Goal: Transaction & Acquisition: Purchase product/service

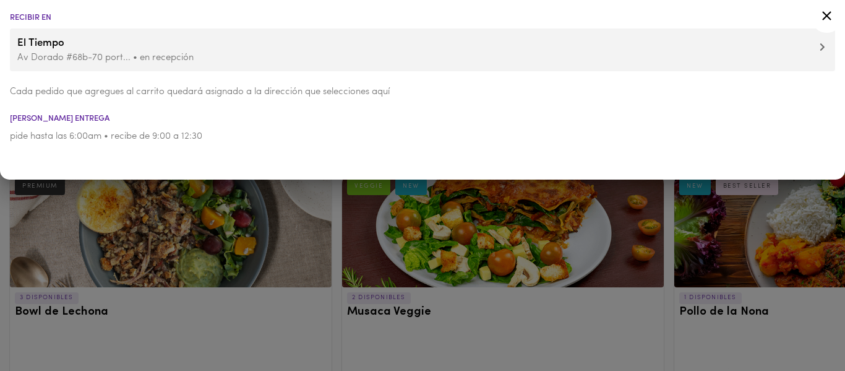
click at [823, 15] on icon at bounding box center [826, 15] width 15 height 15
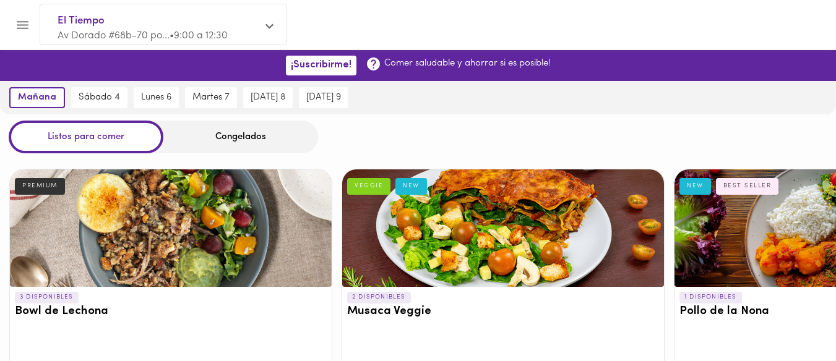
click at [26, 24] on icon "Menu" at bounding box center [23, 25] width 12 height 8
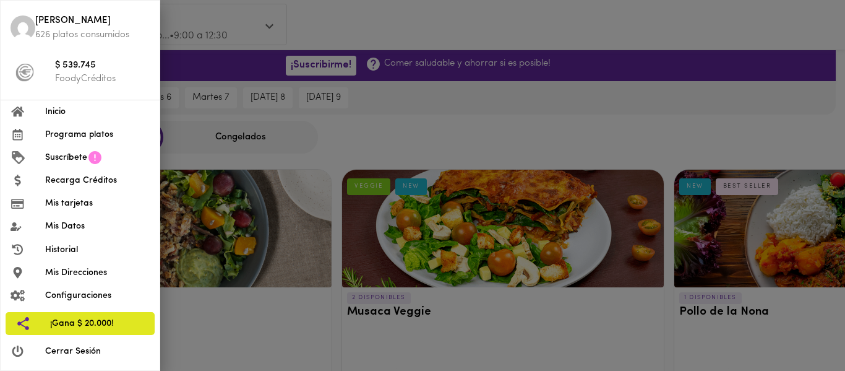
click at [88, 135] on span "Programa platos" at bounding box center [97, 134] width 105 height 13
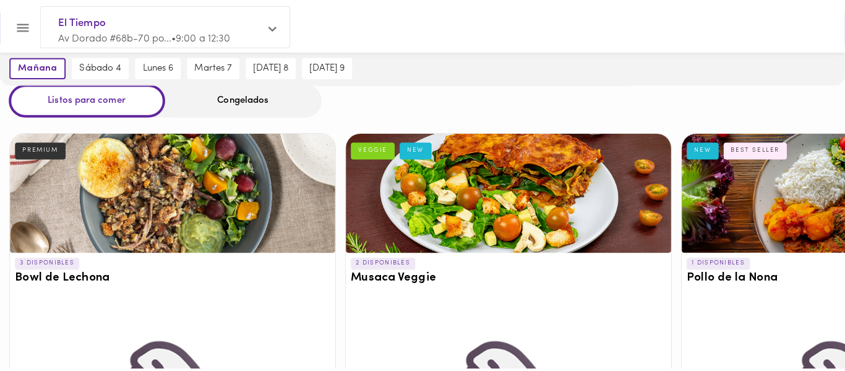
scroll to position [83, 0]
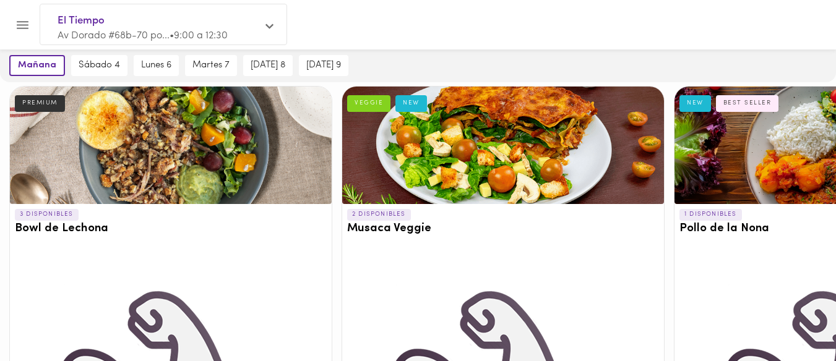
click at [548, 140] on div at bounding box center [503, 146] width 322 height 118
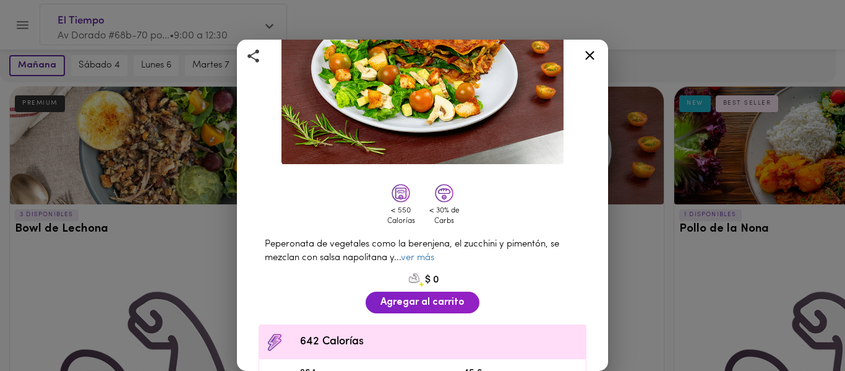
scroll to position [158, 0]
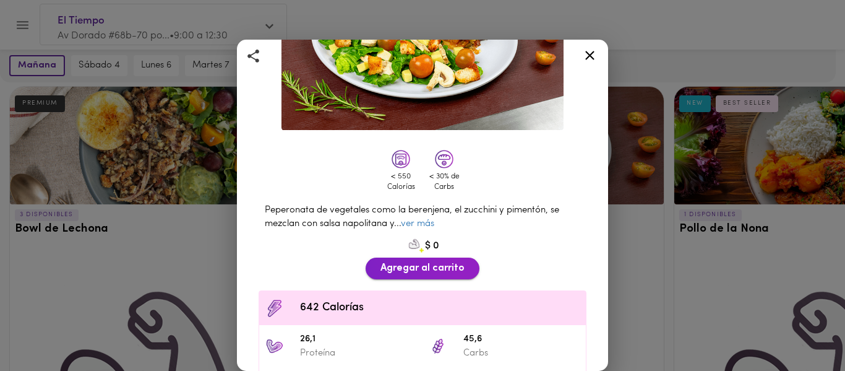
click at [403, 264] on span "Agregar al carrito" at bounding box center [423, 268] width 84 height 12
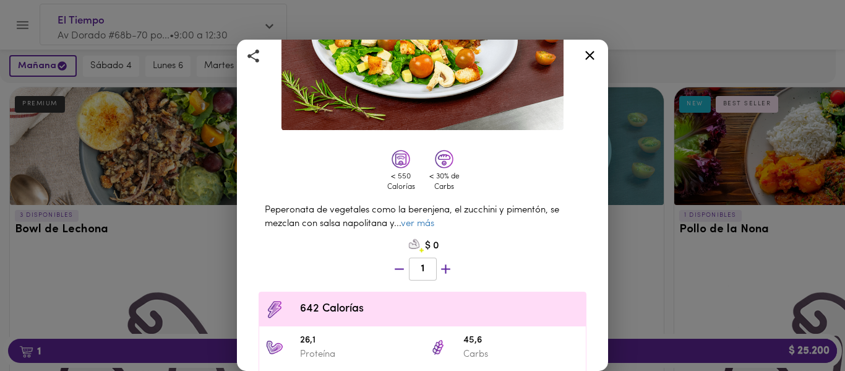
scroll to position [84, 0]
click at [592, 56] on icon at bounding box center [589, 55] width 15 height 15
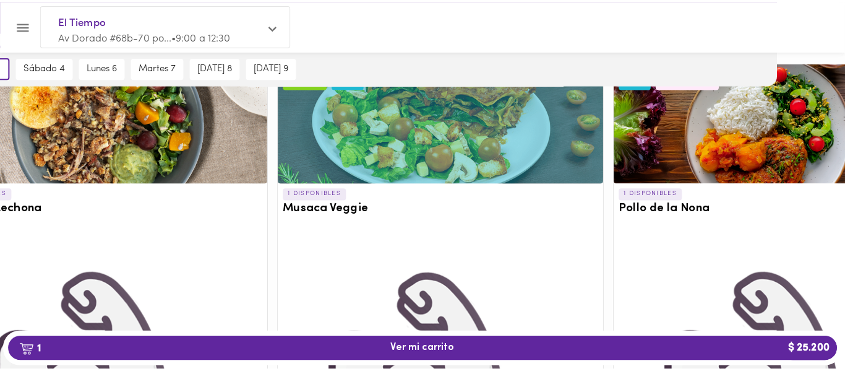
scroll to position [109, 0]
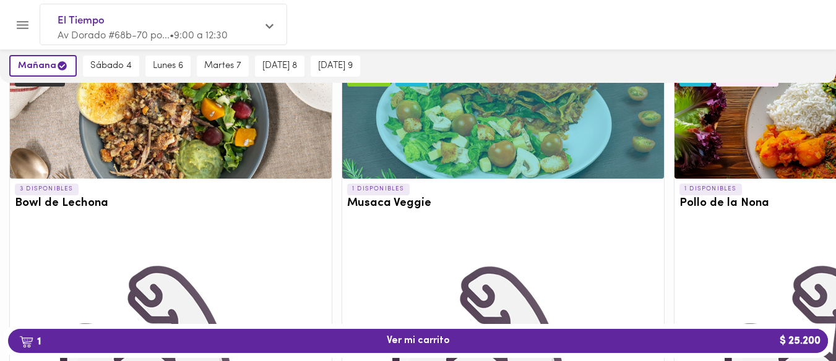
click at [171, 140] on div at bounding box center [171, 120] width 322 height 118
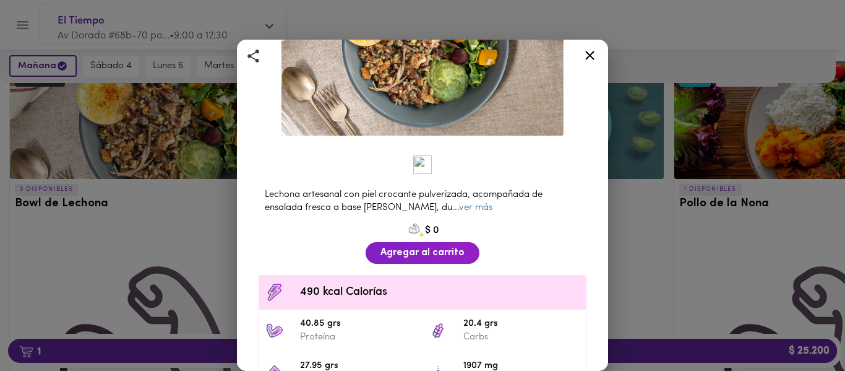
scroll to position [152, 0]
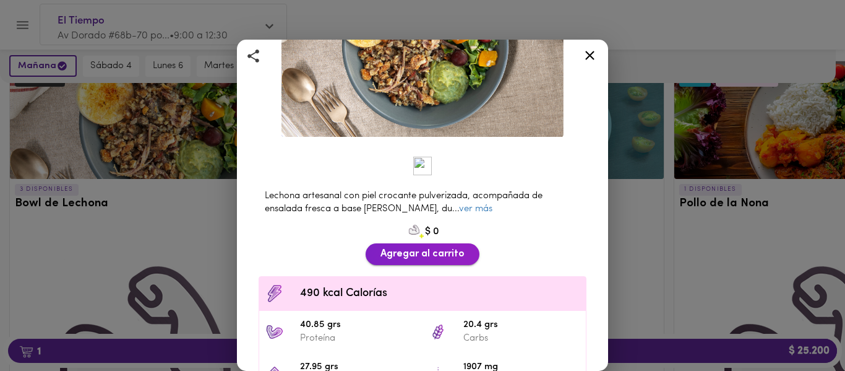
click at [423, 248] on span "Agregar al carrito" at bounding box center [423, 254] width 84 height 12
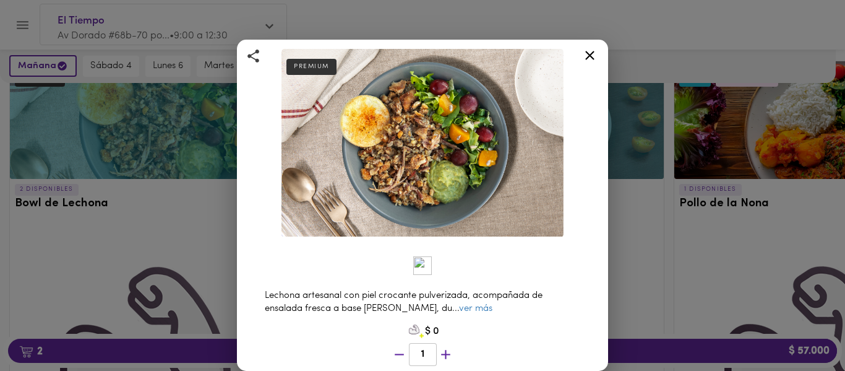
scroll to position [0, 0]
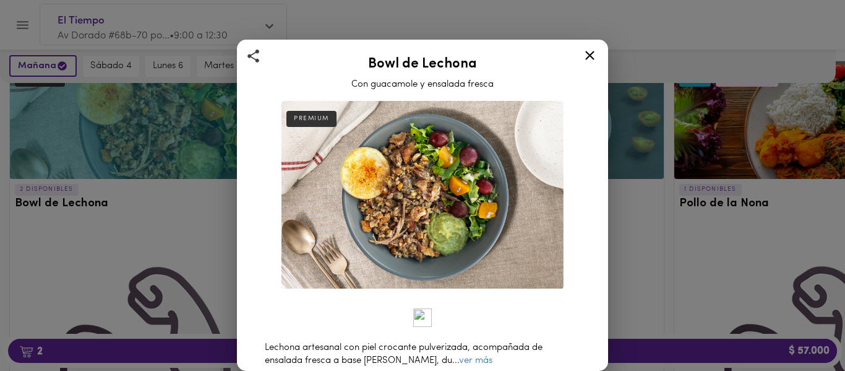
click at [592, 51] on icon at bounding box center [589, 55] width 15 height 15
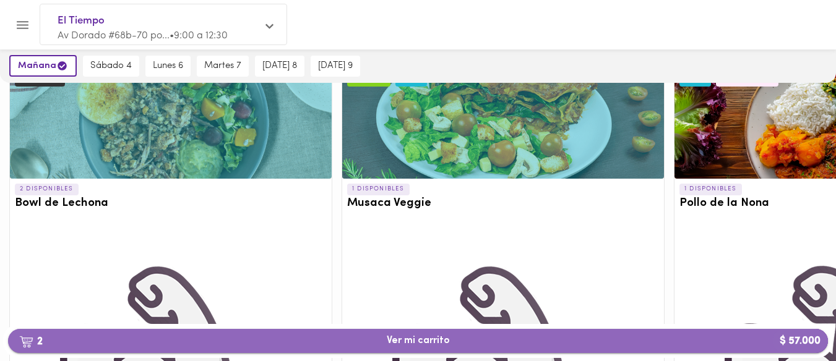
click at [368, 338] on span "2 Ver mi carrito $ 57.000" at bounding box center [418, 341] width 800 height 12
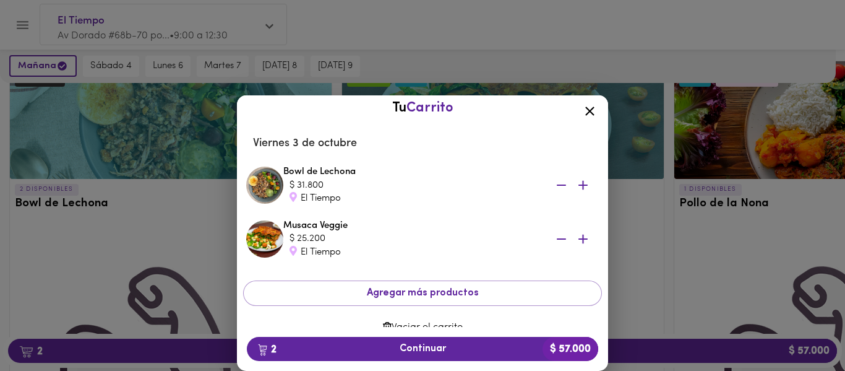
scroll to position [28, 0]
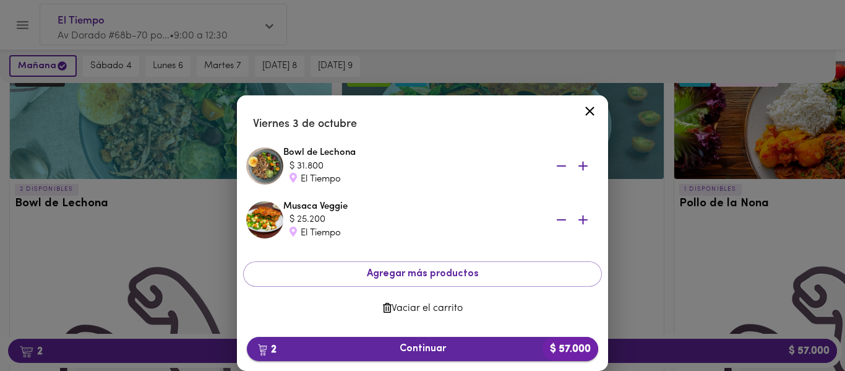
click at [486, 339] on button "2 Continuar $ 57.000" at bounding box center [422, 349] width 351 height 24
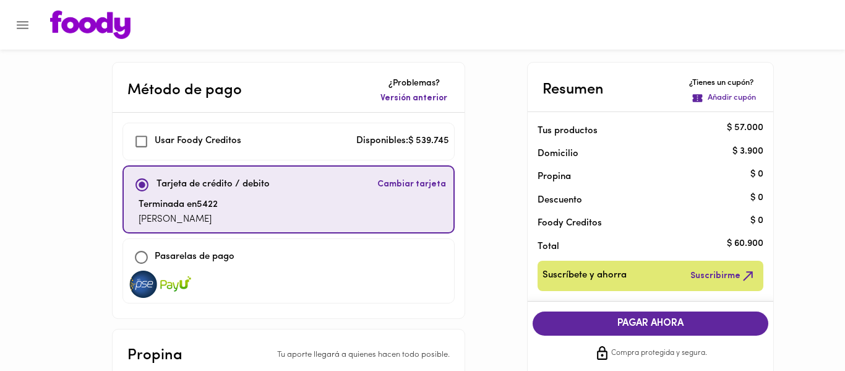
checkbox input "true"
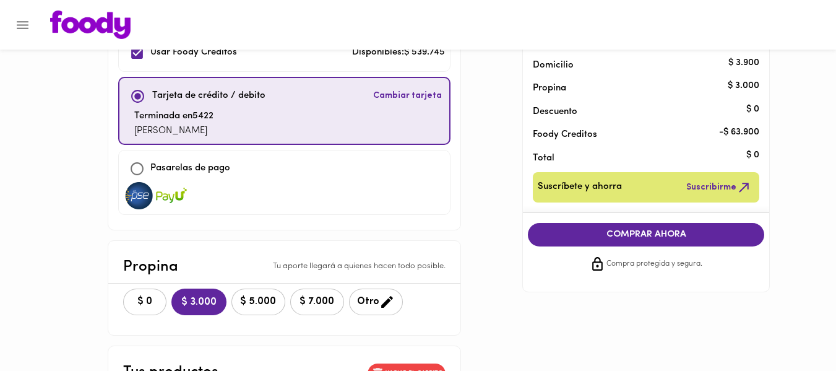
scroll to position [100, 0]
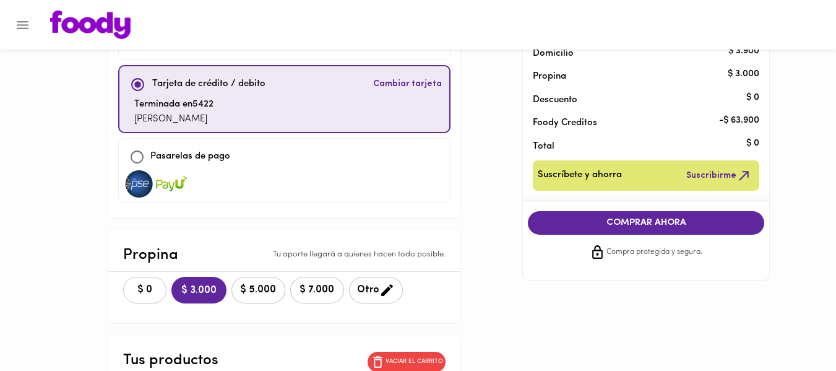
click at [157, 286] on span "$ 0" at bounding box center [144, 290] width 27 height 12
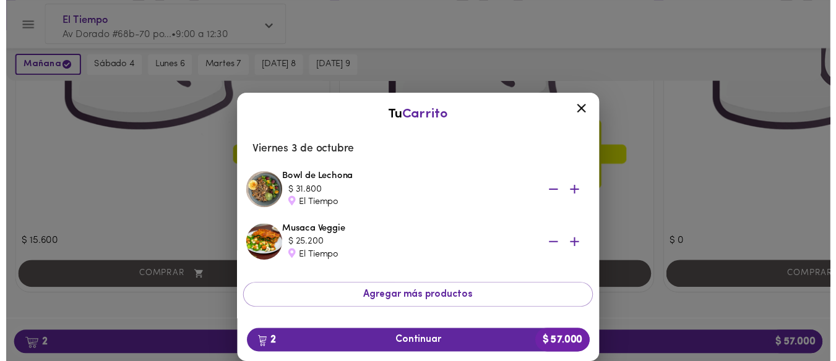
scroll to position [2022, 0]
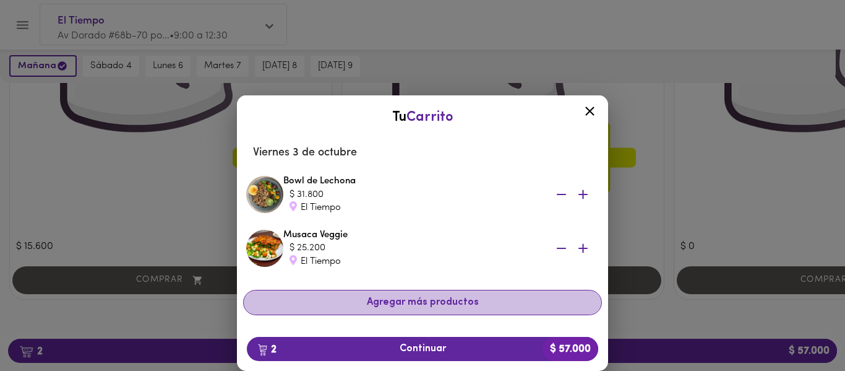
click at [426, 306] on span "Agregar más productos" at bounding box center [423, 302] width 338 height 12
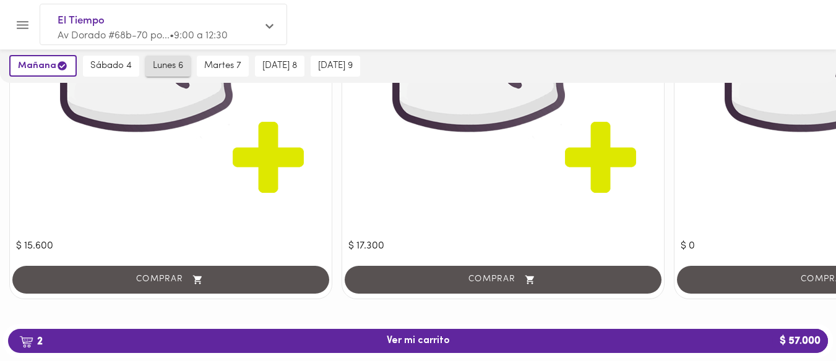
click at [154, 67] on span "lunes 6" at bounding box center [168, 66] width 30 height 11
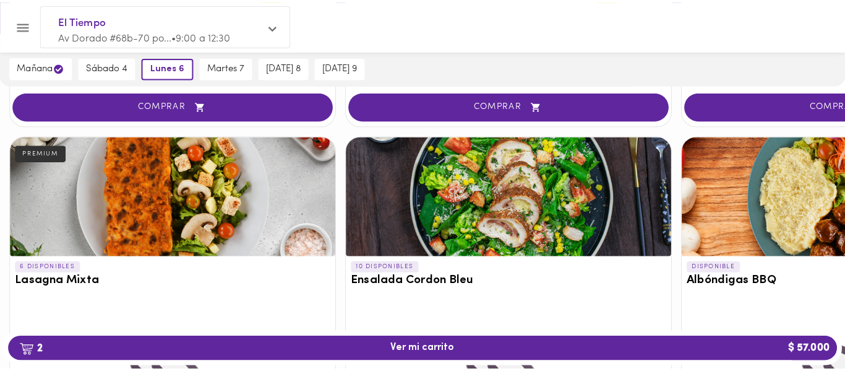
scroll to position [1101, 0]
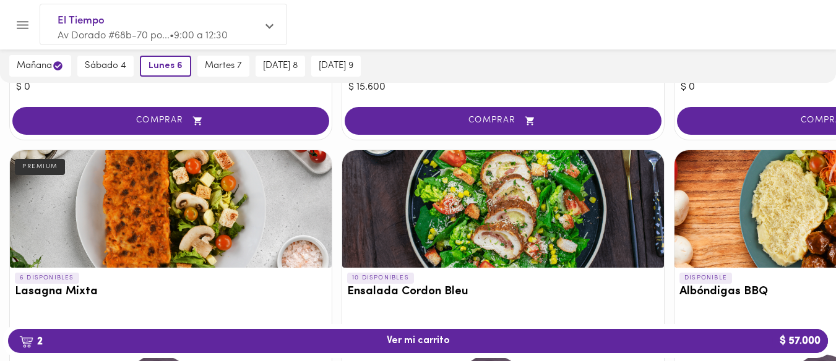
click at [150, 207] on div at bounding box center [171, 209] width 322 height 118
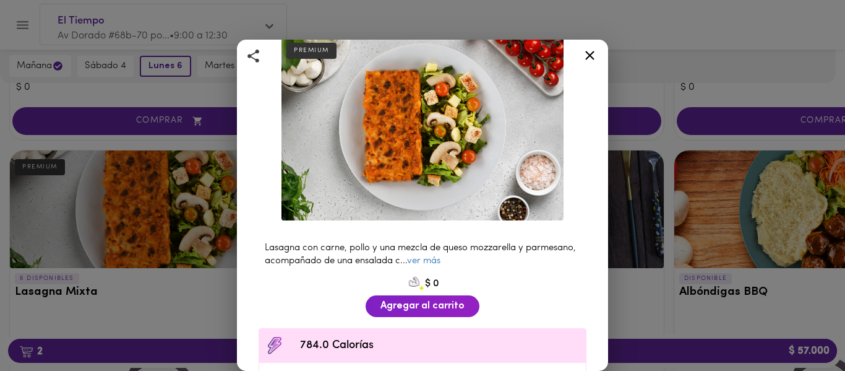
scroll to position [79, 0]
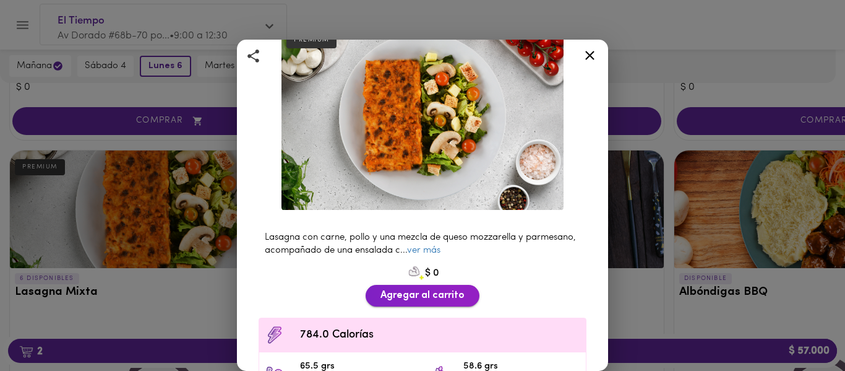
click at [404, 290] on span "Agregar al carrito" at bounding box center [423, 296] width 84 height 12
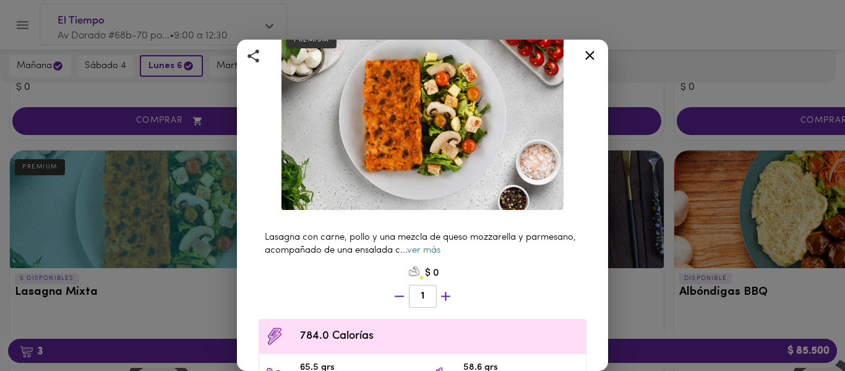
click at [680, 212] on div "Lasagna Mixta Bolognesa Y Pollo Bechamel PREMIUM Lasagna con carne, pollo y una…" at bounding box center [422, 185] width 845 height 371
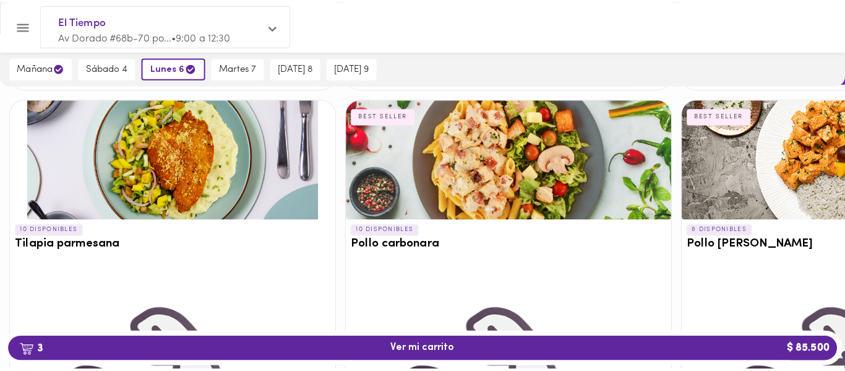
scroll to position [1690, 0]
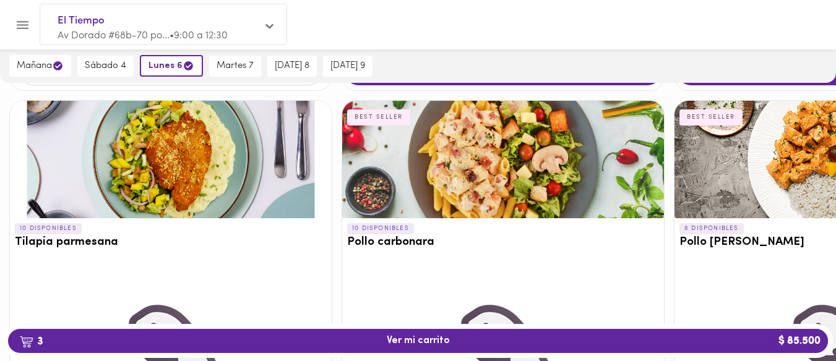
click at [148, 173] on div at bounding box center [171, 160] width 322 height 118
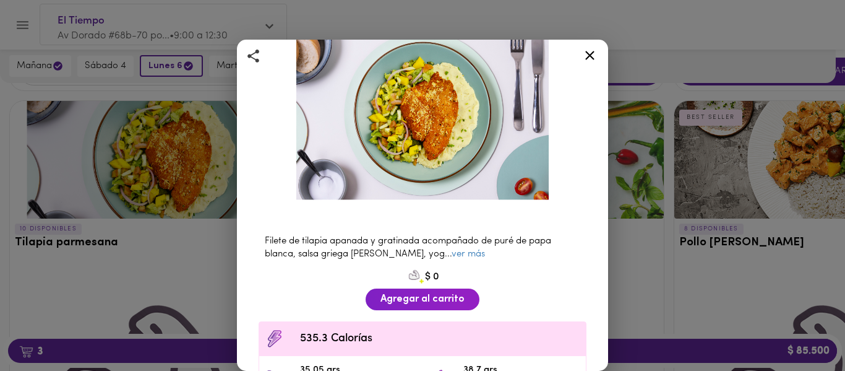
scroll to position [87, 0]
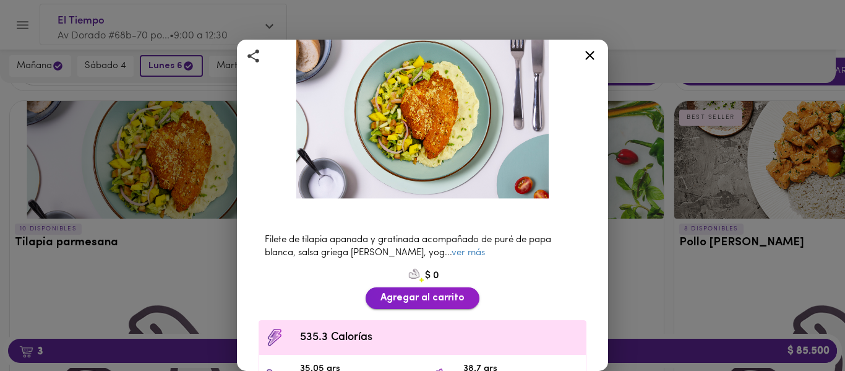
click at [441, 292] on span "Agregar al carrito" at bounding box center [423, 298] width 84 height 12
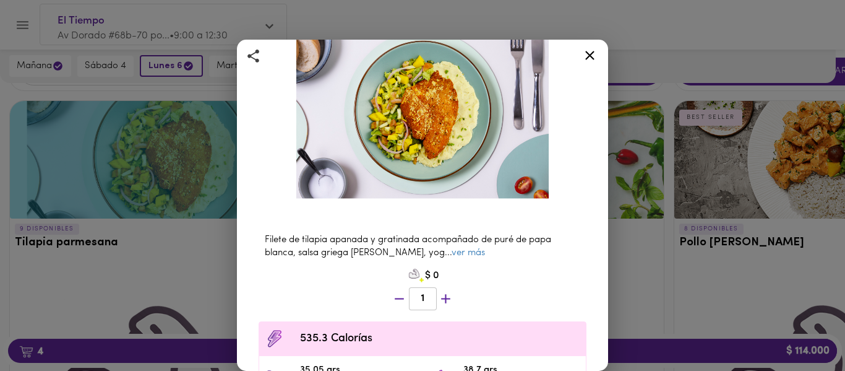
click at [589, 53] on icon at bounding box center [589, 55] width 15 height 15
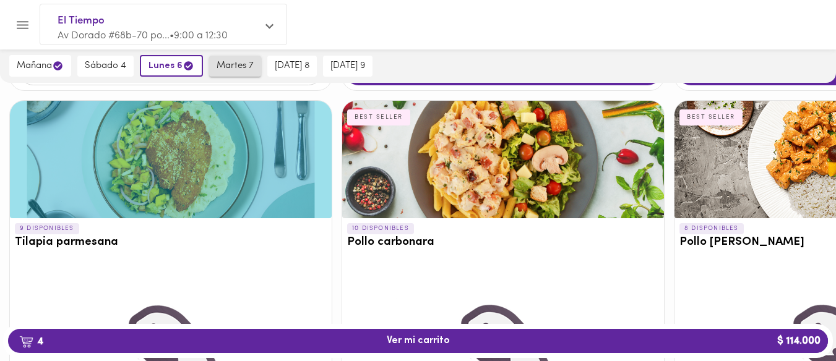
click at [238, 63] on span "martes 7" at bounding box center [235, 66] width 37 height 11
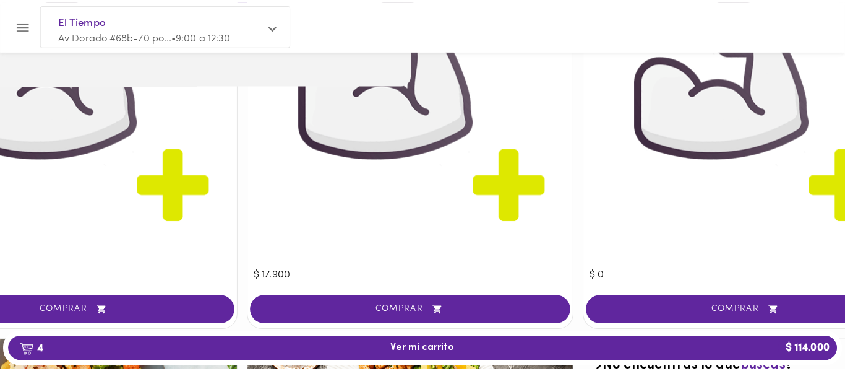
scroll to position [1476, 429]
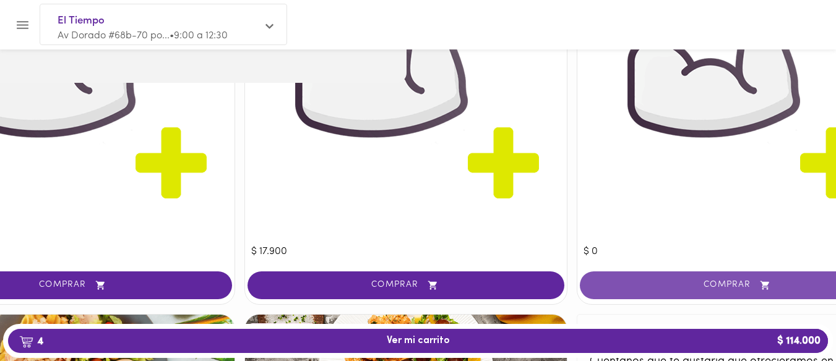
click at [692, 285] on span "COMPRAR" at bounding box center [738, 285] width 286 height 11
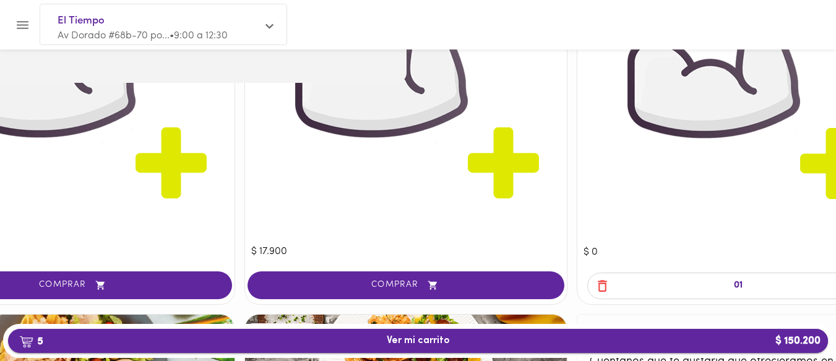
click at [434, 346] on span "5 Ver mi carrito $ 150.200" at bounding box center [418, 341] width 63 height 12
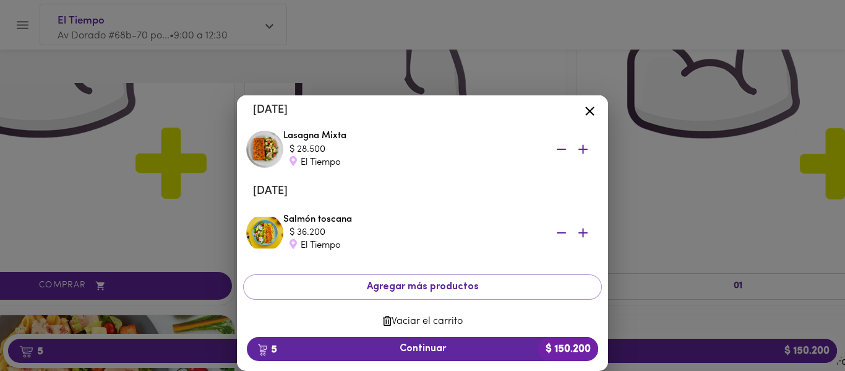
scroll to position [248, 0]
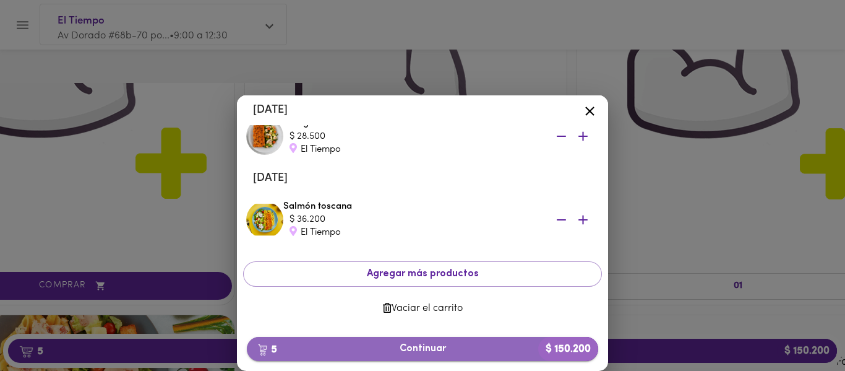
click at [416, 345] on span "5 Continuar $ 150.200" at bounding box center [423, 349] width 332 height 12
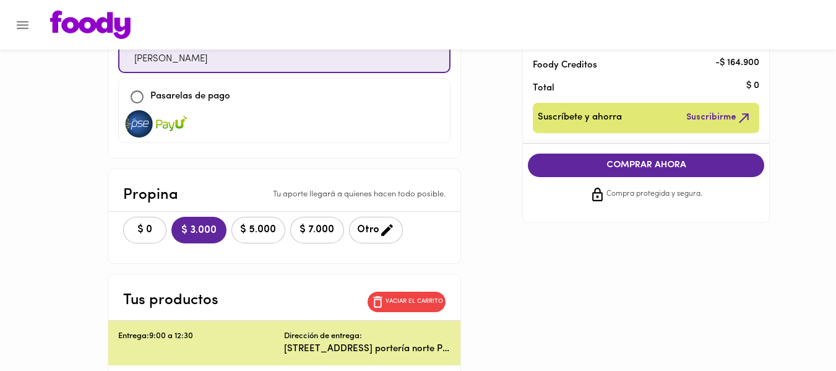
scroll to position [228, 0]
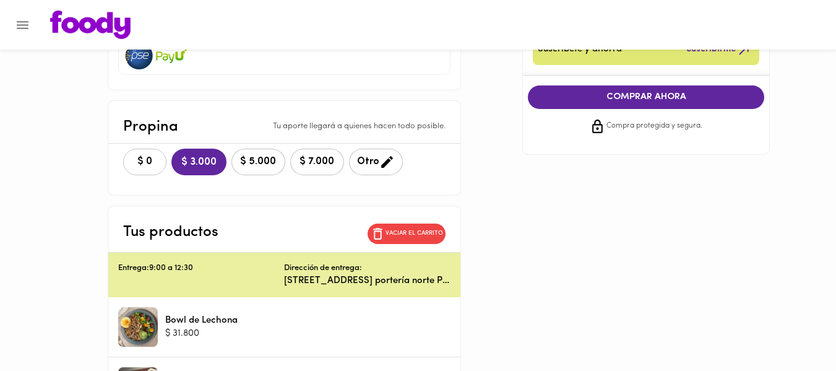
drag, startPoint x: 158, startPoint y: 159, endPoint x: 166, endPoint y: 163, distance: 8.9
click at [158, 160] on span "$ 0" at bounding box center [144, 162] width 27 height 12
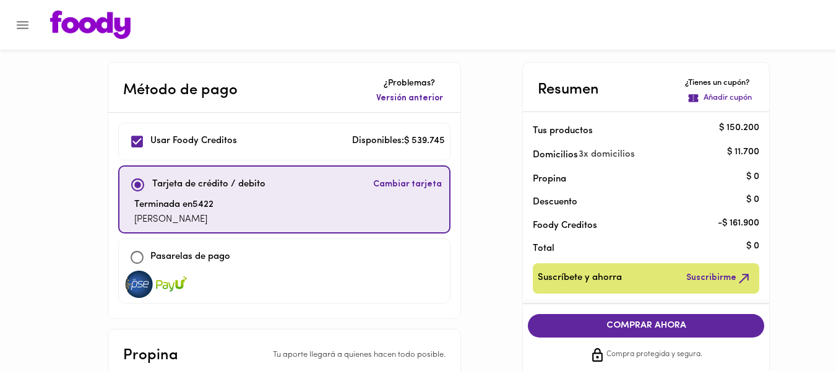
scroll to position [13, 0]
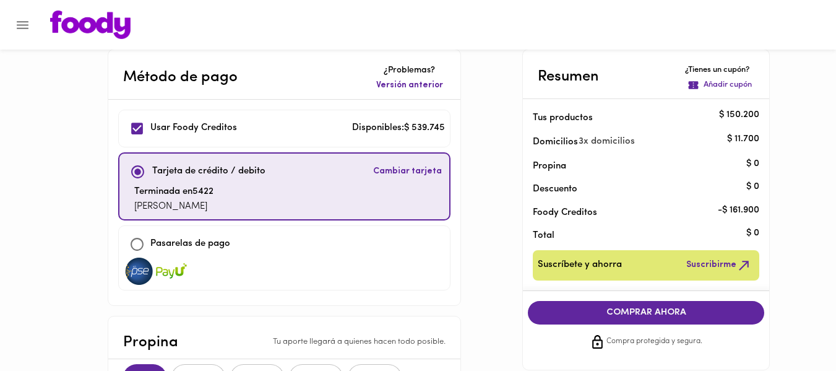
click at [676, 309] on span "COMPRAR AHORA" at bounding box center [646, 312] width 212 height 11
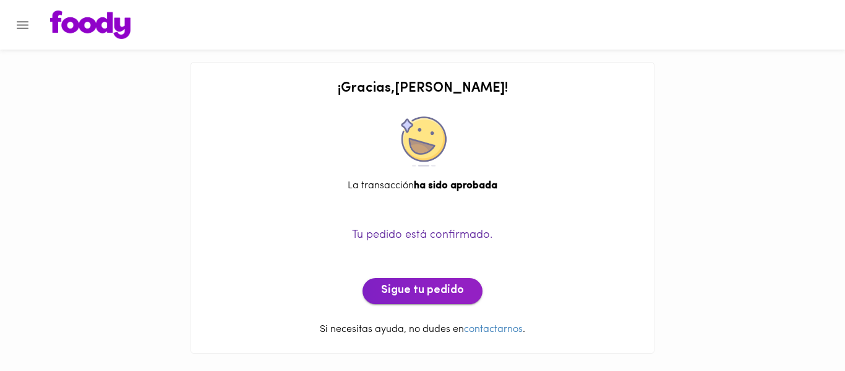
click at [439, 295] on span "Sigue tu pedido" at bounding box center [422, 291] width 83 height 14
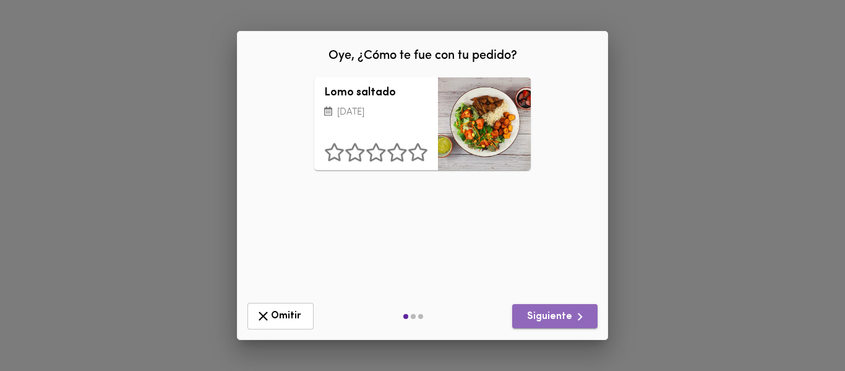
click at [570, 309] on span "Siguiente" at bounding box center [555, 316] width 66 height 15
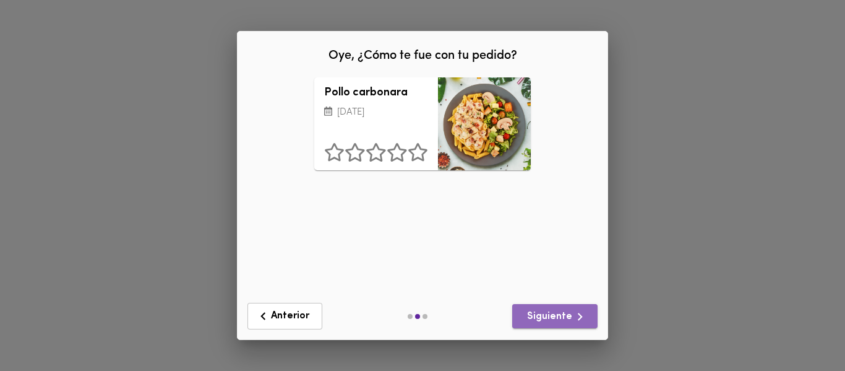
click at [569, 309] on span "Siguiente" at bounding box center [555, 316] width 66 height 15
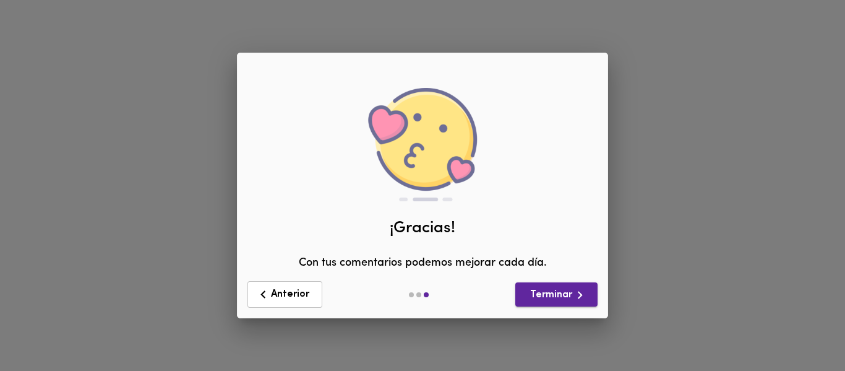
click at [567, 296] on span "Terminar" at bounding box center [556, 294] width 62 height 15
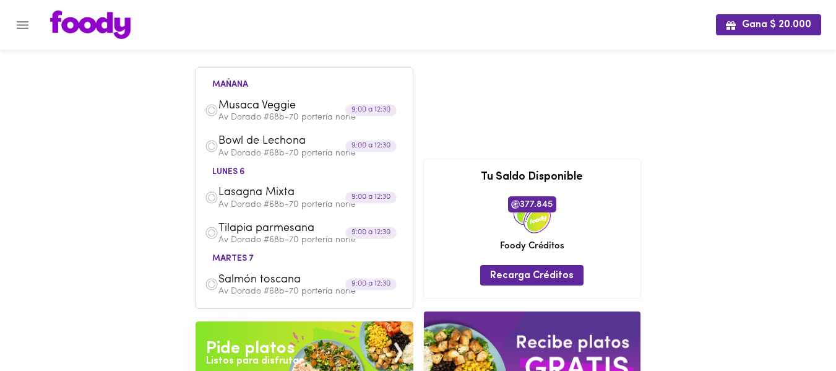
click at [29, 20] on icon "Menu" at bounding box center [22, 24] width 15 height 15
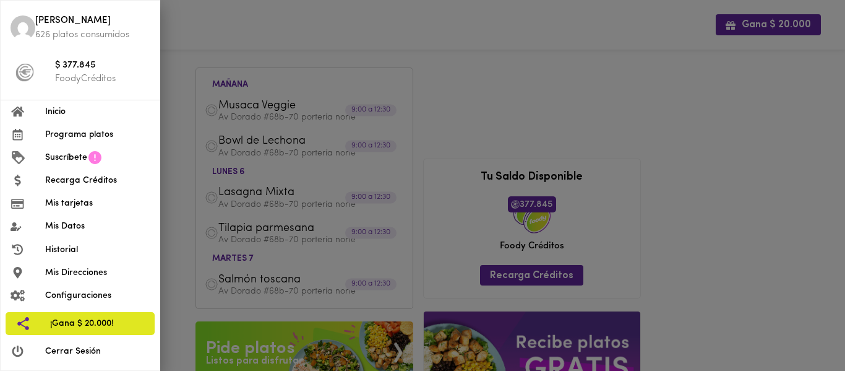
click at [66, 136] on span "Programa platos" at bounding box center [97, 134] width 105 height 13
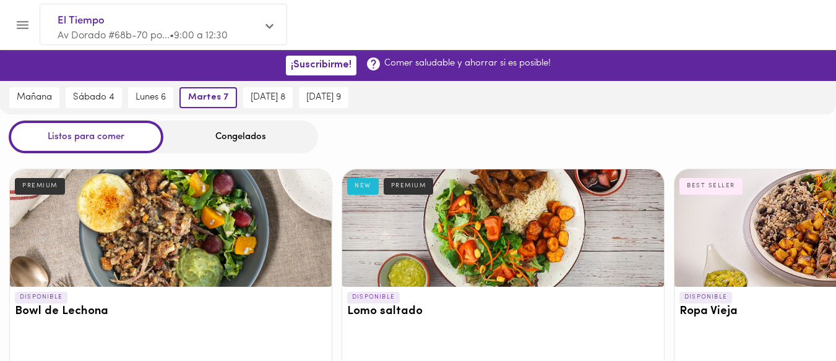
click at [495, 240] on div at bounding box center [503, 229] width 322 height 118
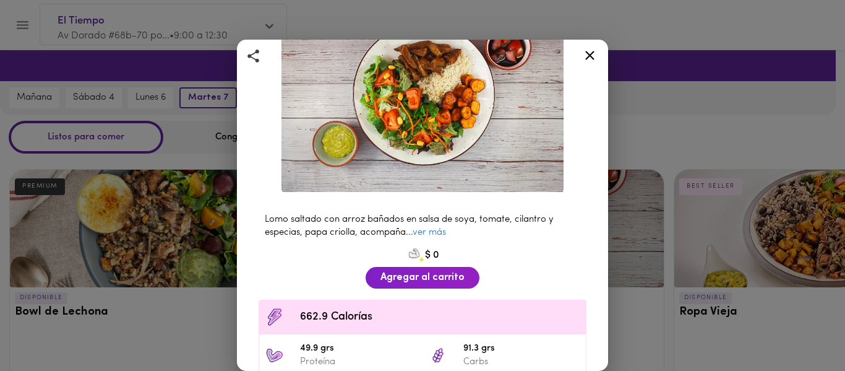
scroll to position [112, 0]
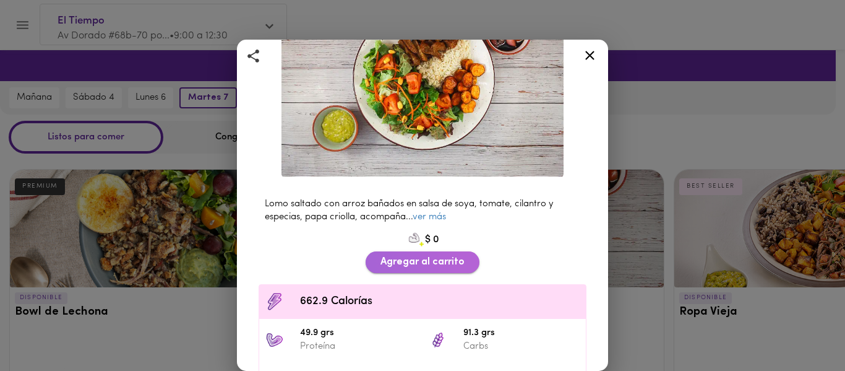
click at [441, 256] on span "Agregar al carrito" at bounding box center [423, 262] width 84 height 12
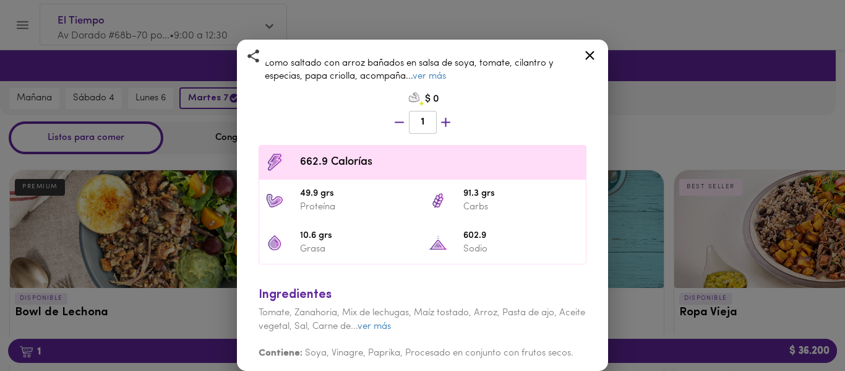
scroll to position [253, 0]
click at [645, 305] on div "Lomo saltado Con papa criolla al horno NEW PREMIUM Lomo saltado con arroz bañad…" at bounding box center [422, 185] width 845 height 371
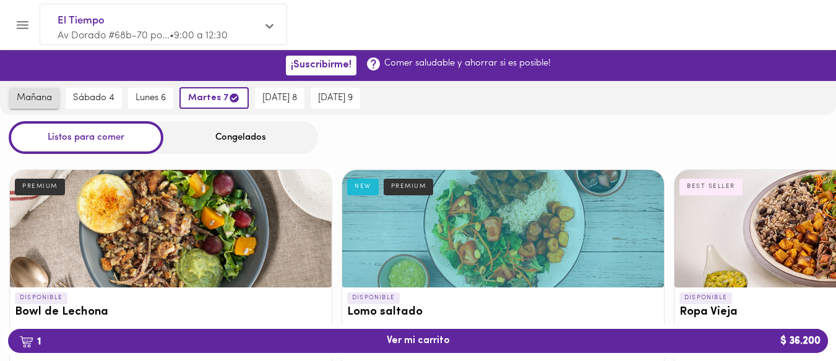
click at [39, 99] on span "mañana" at bounding box center [34, 98] width 35 height 11
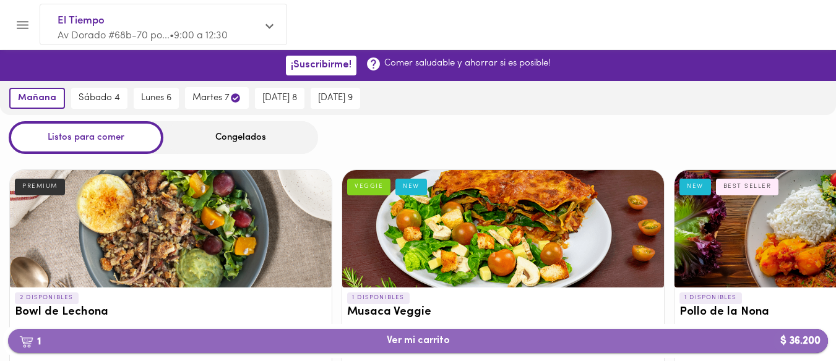
click at [343, 335] on span "1 Ver mi carrito $ 36.200" at bounding box center [418, 341] width 800 height 12
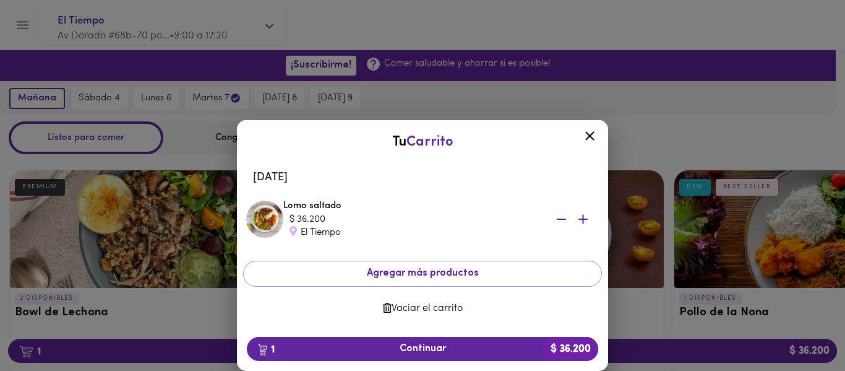
click at [417, 305] on span "Vaciar el carrito" at bounding box center [422, 309] width 339 height 12
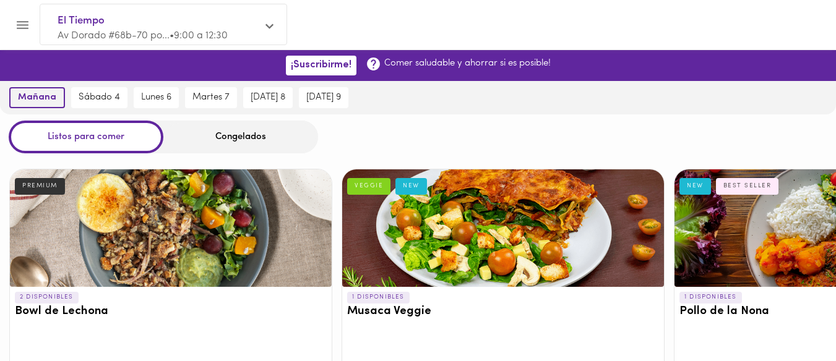
click at [33, 93] on span "mañana" at bounding box center [37, 97] width 38 height 11
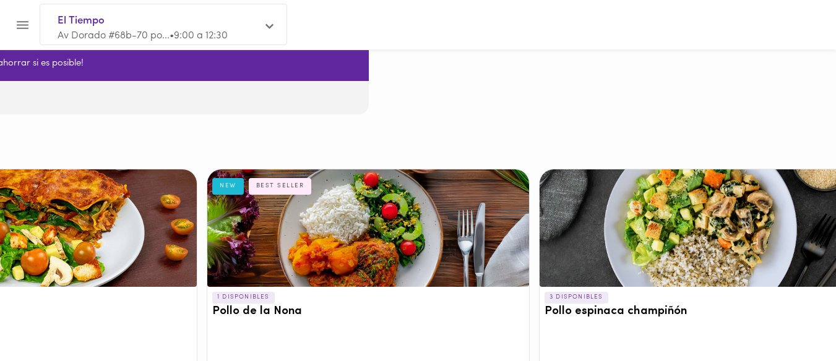
scroll to position [0, 493]
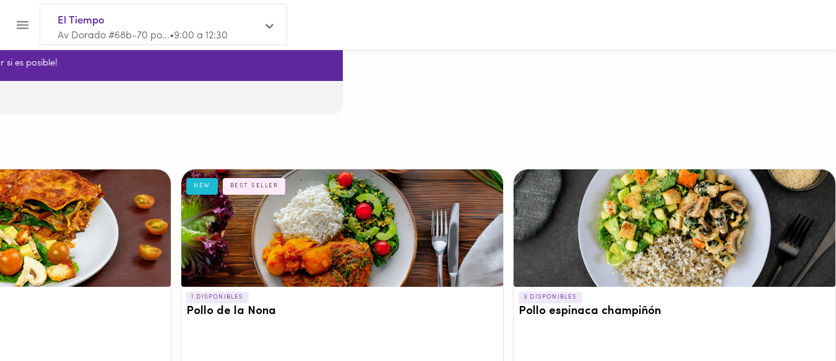
click at [724, 205] on div at bounding box center [675, 229] width 322 height 118
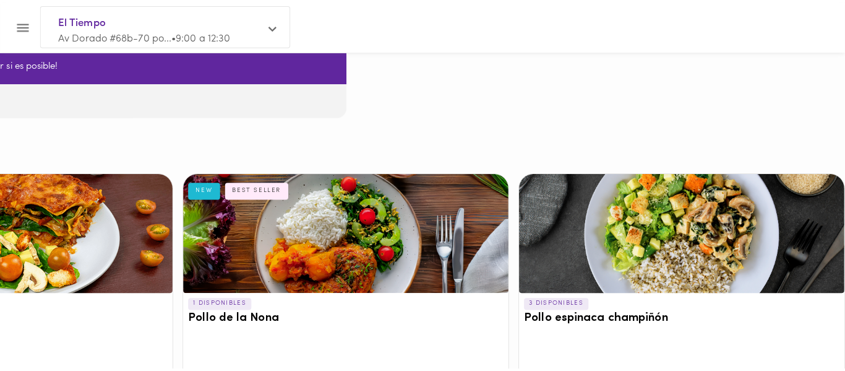
scroll to position [0, 484]
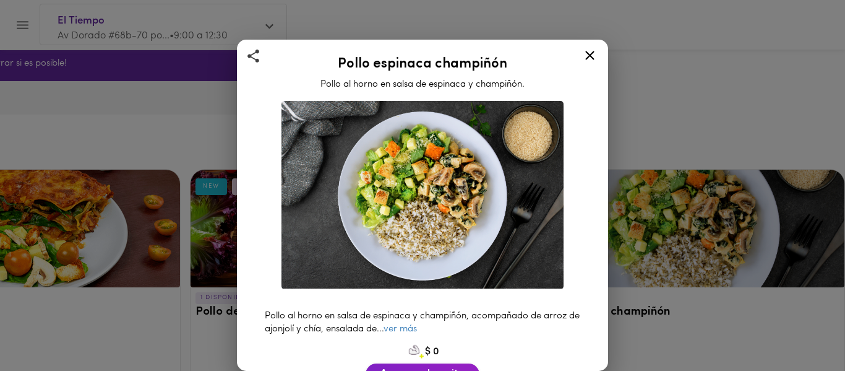
click at [428, 368] on span "Agregar al carrito" at bounding box center [423, 374] width 84 height 12
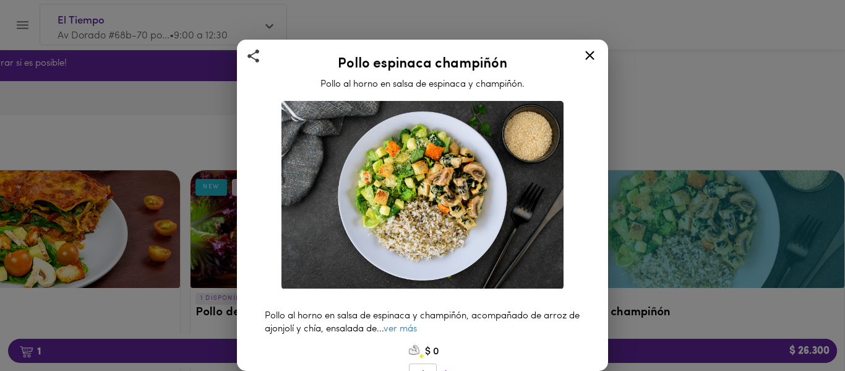
click at [588, 53] on icon at bounding box center [589, 55] width 9 height 9
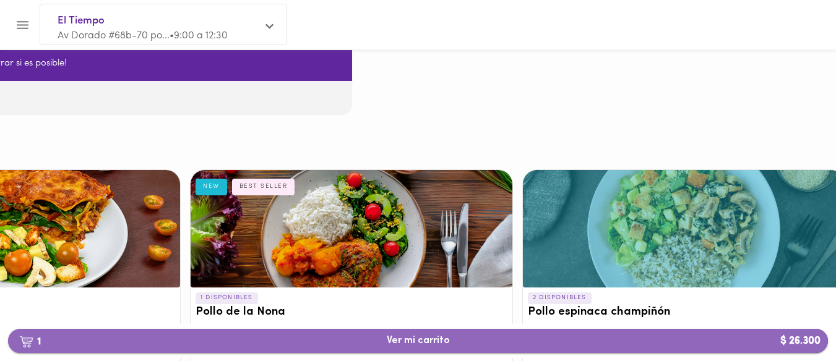
click at [359, 346] on span "1 Ver mi carrito $ 26.300" at bounding box center [418, 341] width 800 height 12
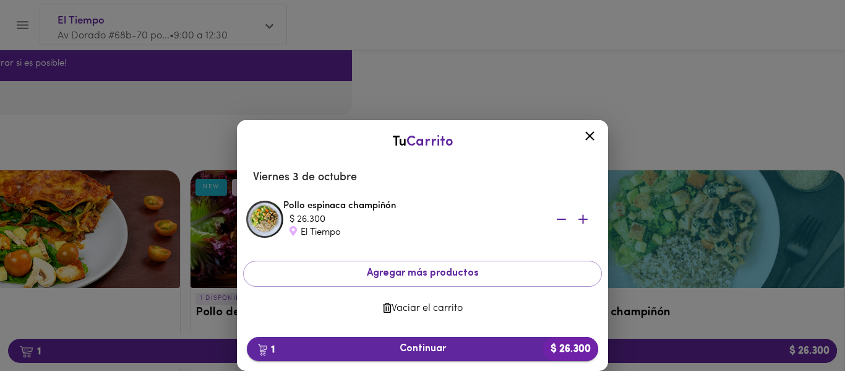
click at [390, 351] on span "1 Continuar $ 26.300" at bounding box center [423, 349] width 332 height 12
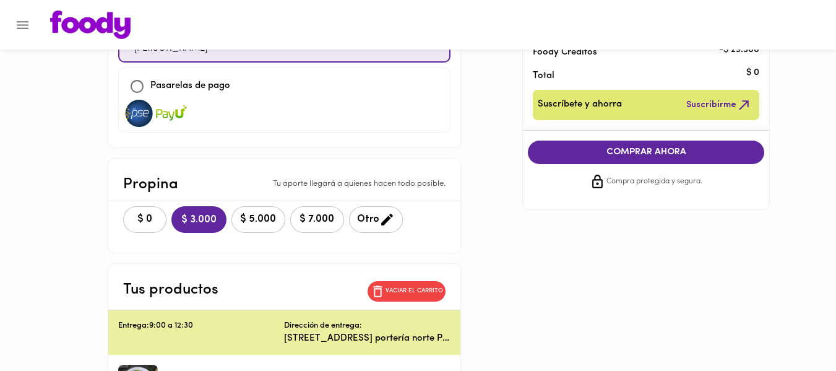
scroll to position [189, 0]
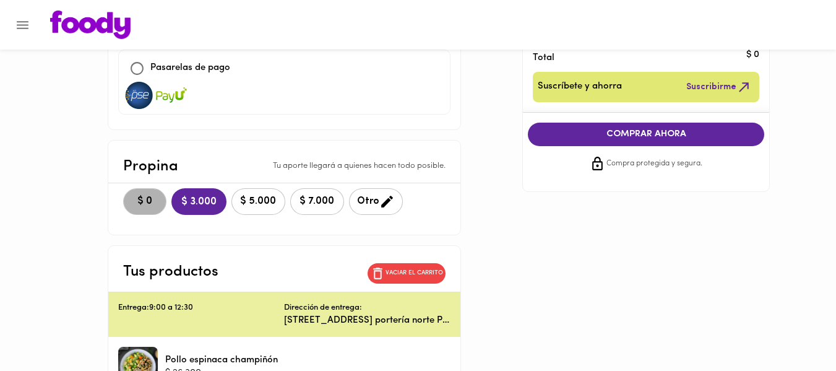
click at [145, 193] on button "$ 0" at bounding box center [144, 201] width 43 height 27
click at [664, 129] on span "COMPRAR AHORA" at bounding box center [646, 134] width 212 height 11
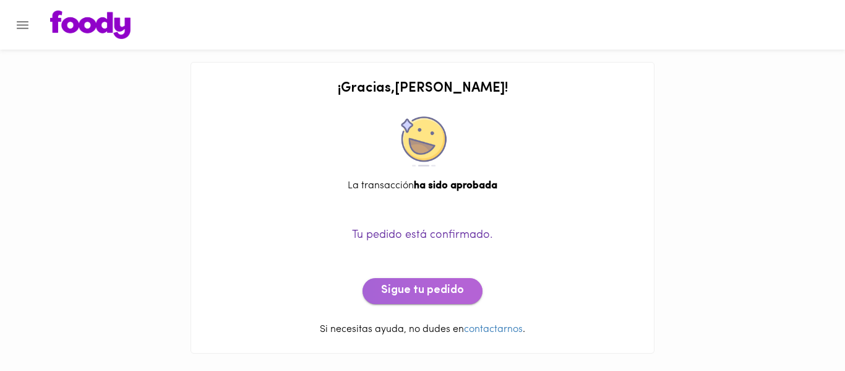
click at [410, 284] on span "Sigue tu pedido" at bounding box center [422, 291] width 83 height 14
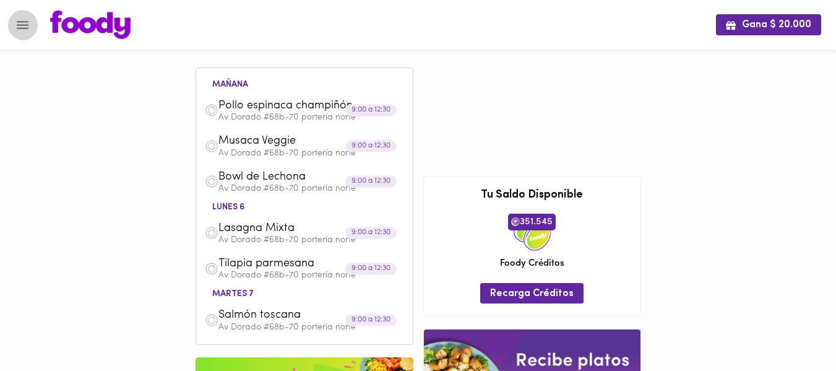
click at [22, 27] on icon "Menu" at bounding box center [22, 24] width 15 height 15
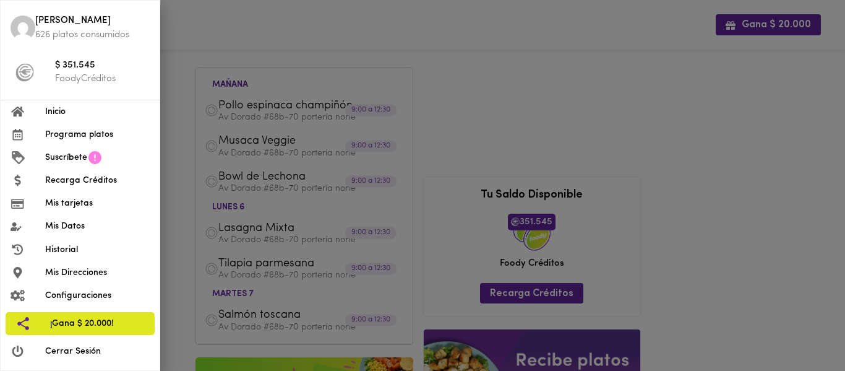
click at [733, 131] on div at bounding box center [422, 185] width 845 height 371
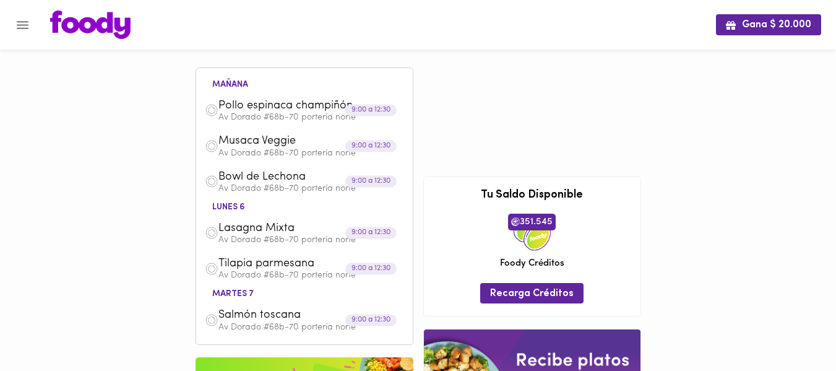
click at [20, 28] on icon "Menu" at bounding box center [23, 25] width 12 height 8
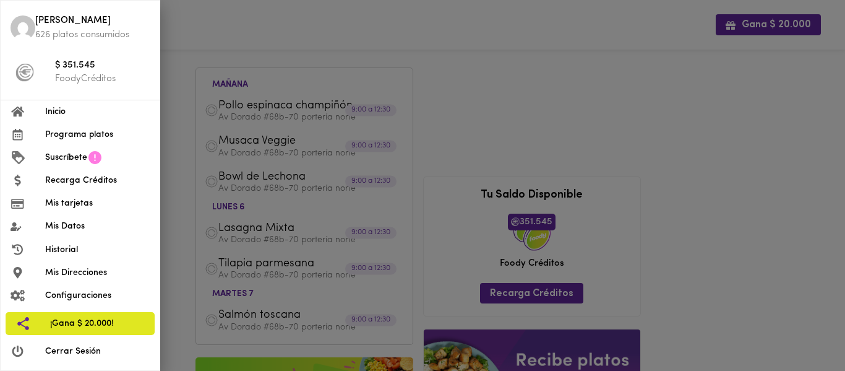
click at [678, 88] on div at bounding box center [422, 185] width 845 height 371
